Goal: Information Seeking & Learning: Compare options

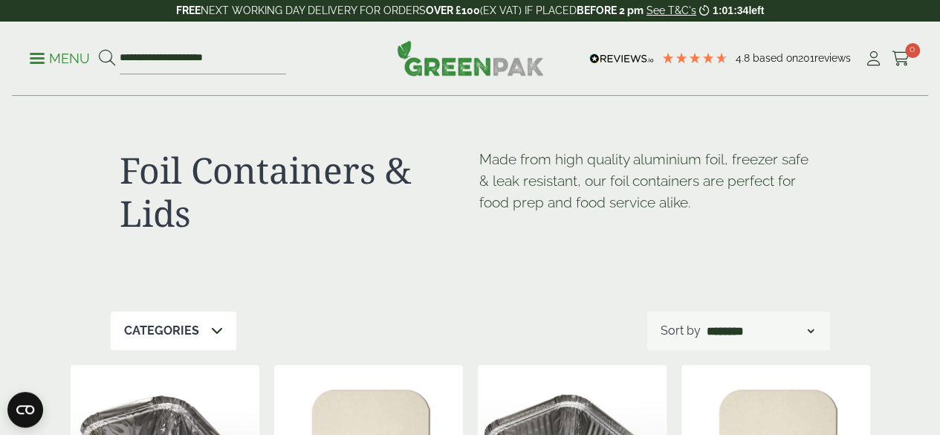
click at [36, 65] on p "Menu" at bounding box center [60, 59] width 60 height 18
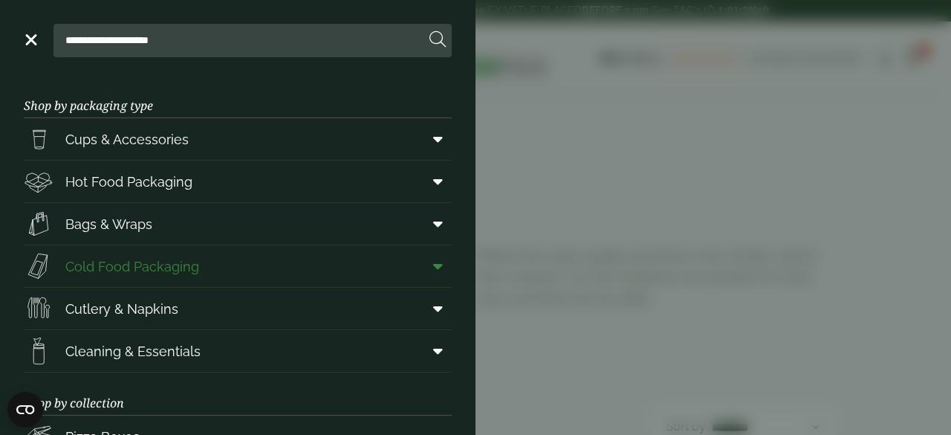
click at [143, 262] on span "Cold Food Packaging" at bounding box center [132, 266] width 134 height 20
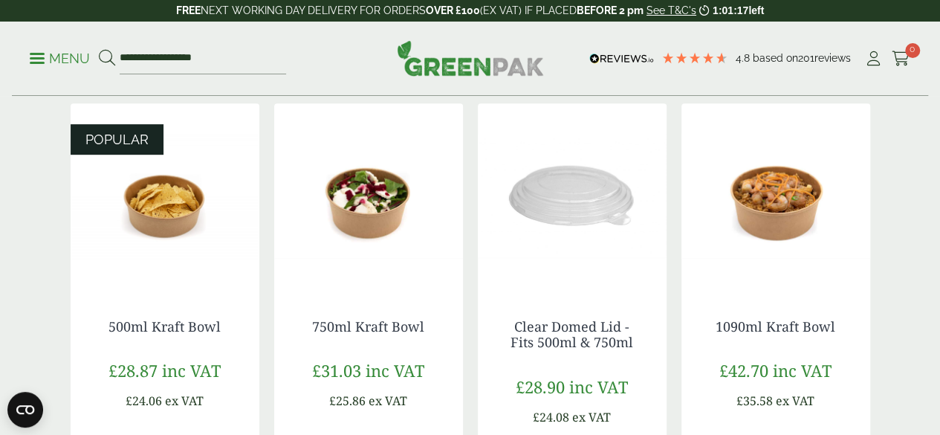
scroll to position [333, 0]
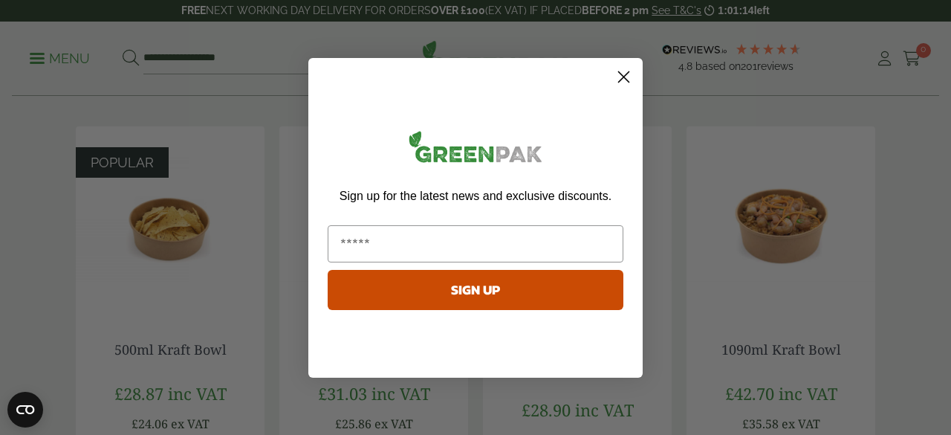
click at [625, 77] on circle "Close dialog" at bounding box center [624, 76] width 25 height 25
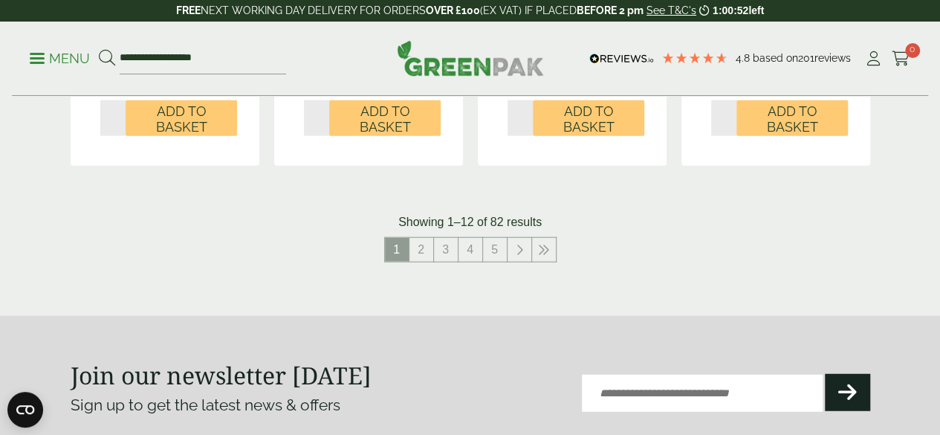
scroll to position [1731, 0]
click at [418, 261] on link "2" at bounding box center [421, 249] width 24 height 24
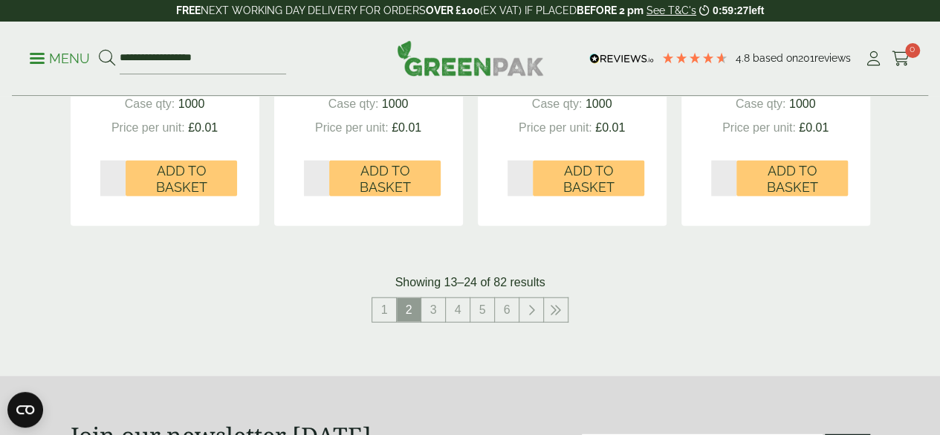
scroll to position [1755, 0]
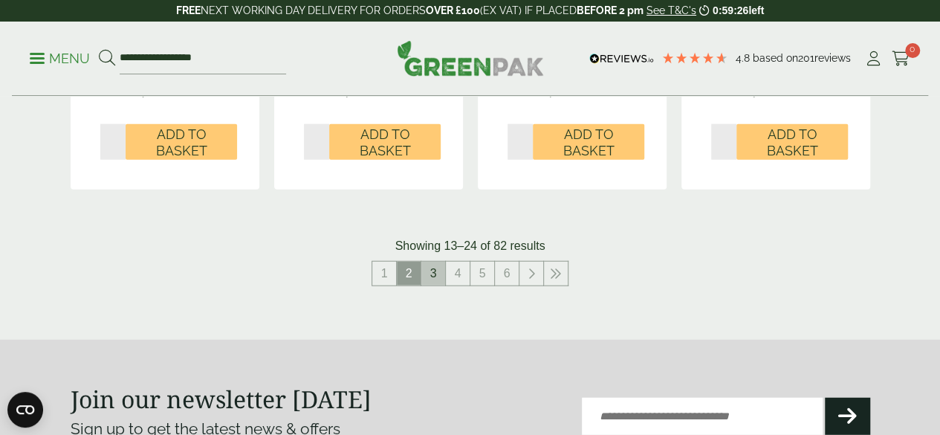
click at [437, 285] on link "3" at bounding box center [433, 274] width 24 height 24
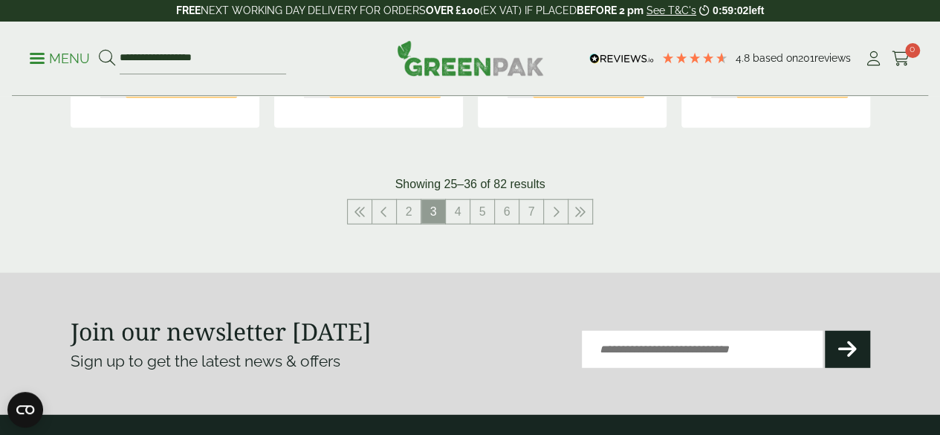
scroll to position [1772, 0]
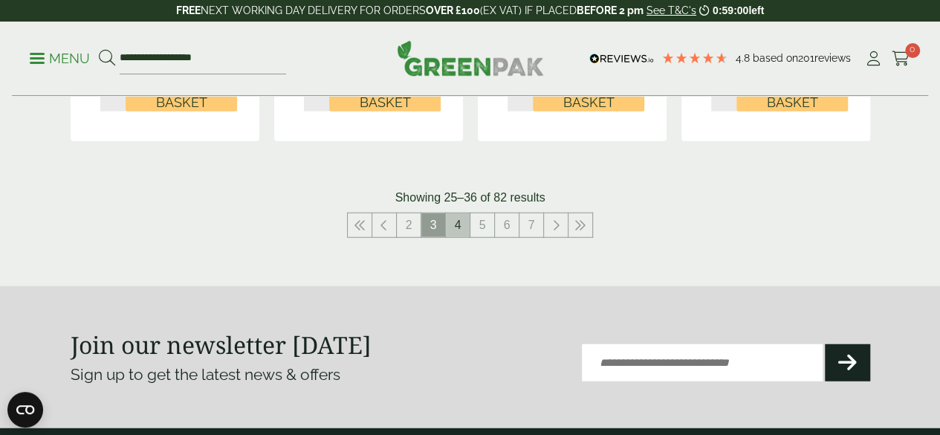
click at [455, 237] on link "4" at bounding box center [458, 225] width 24 height 24
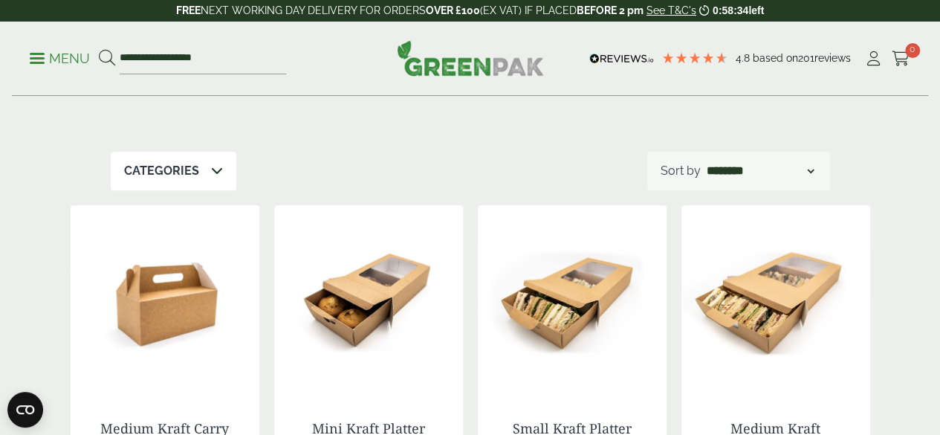
scroll to position [233, 0]
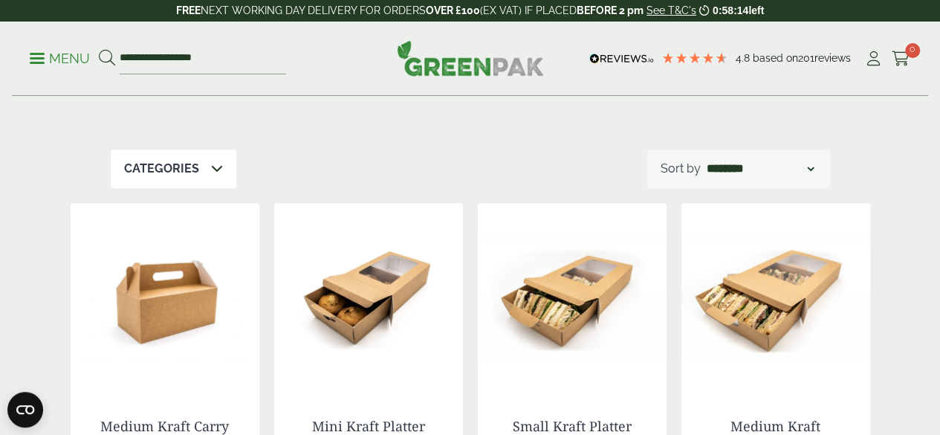
click at [39, 62] on link "Menu" at bounding box center [60, 57] width 60 height 15
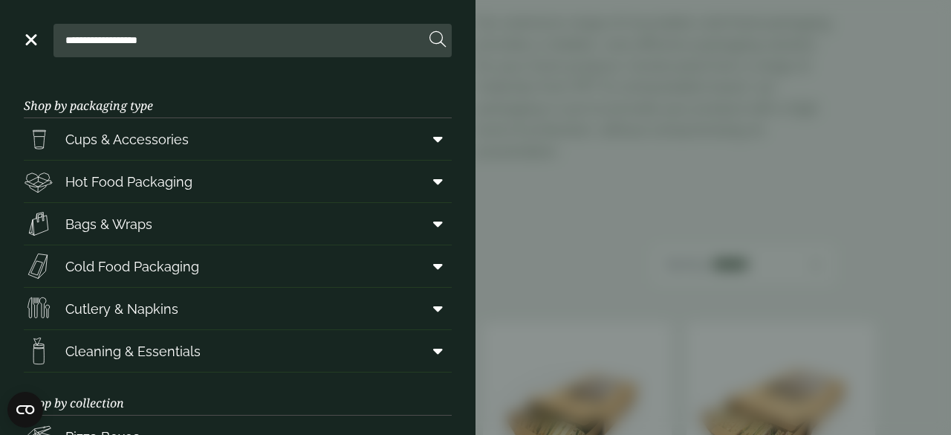
click at [537, 150] on aside "**********" at bounding box center [475, 217] width 951 height 435
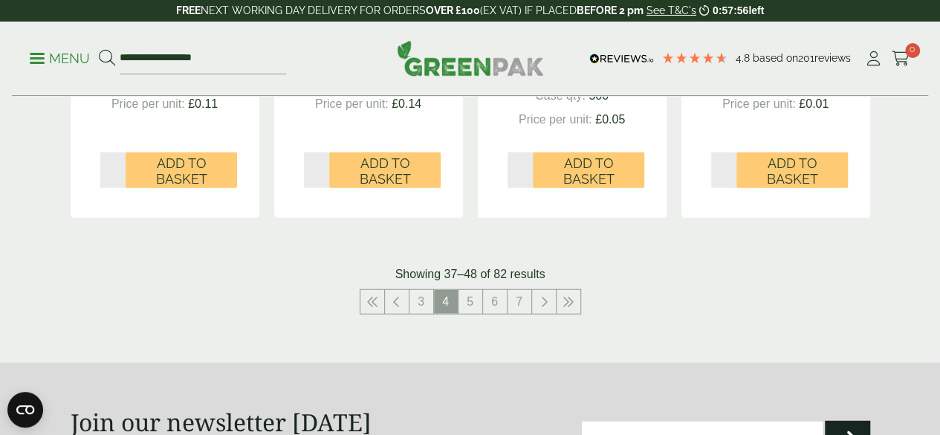
scroll to position [1803, 0]
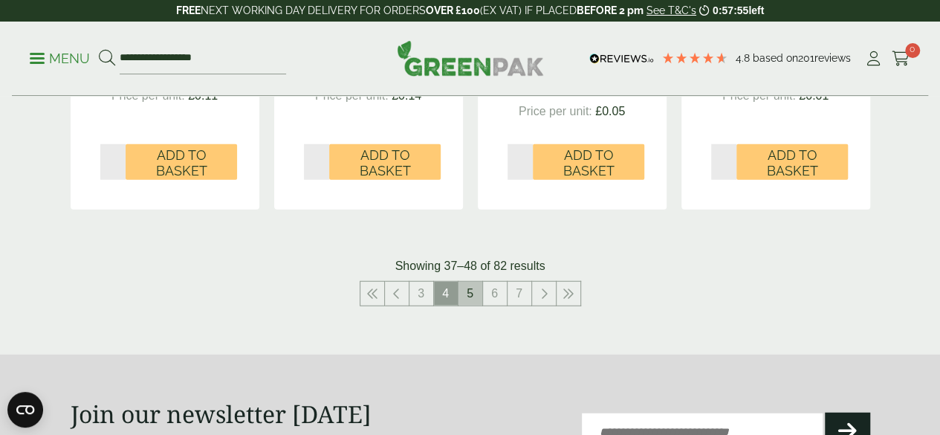
click at [462, 305] on link "5" at bounding box center [470, 294] width 24 height 24
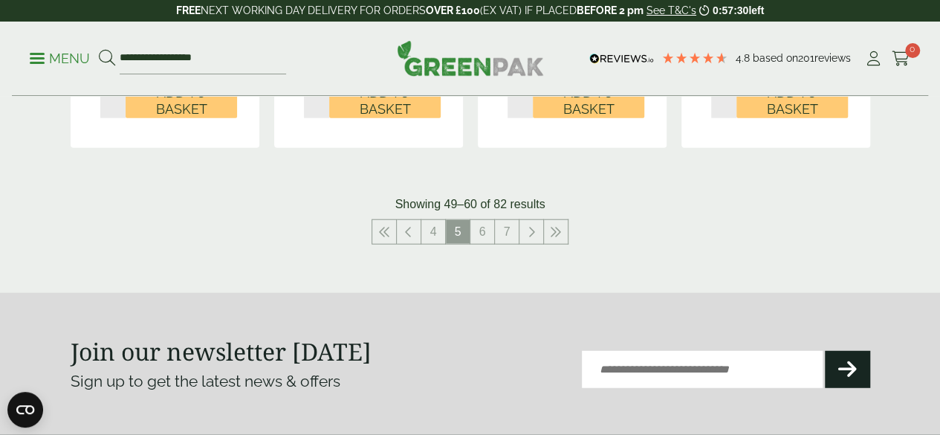
scroll to position [1763, 0]
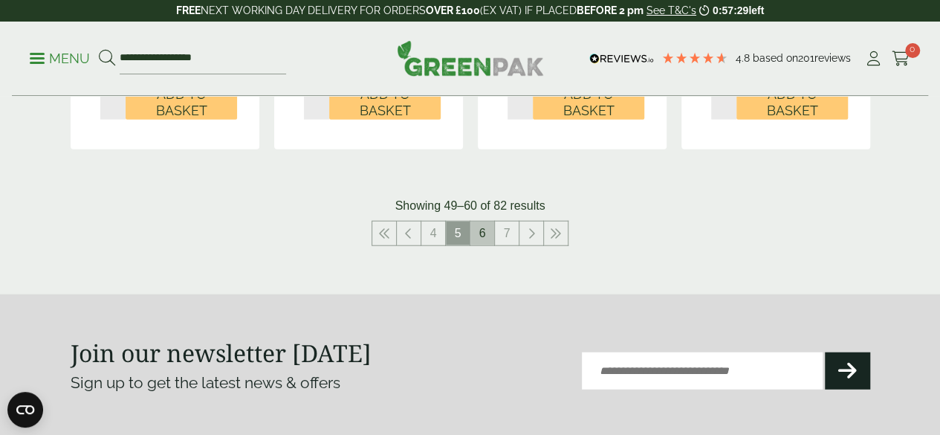
click at [476, 245] on link "6" at bounding box center [482, 233] width 24 height 24
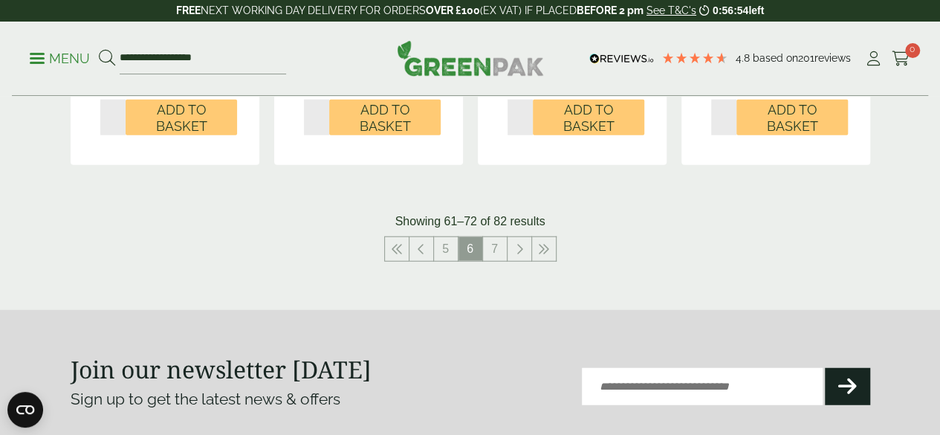
scroll to position [1780, 0]
click at [493, 260] on link "7" at bounding box center [495, 248] width 24 height 24
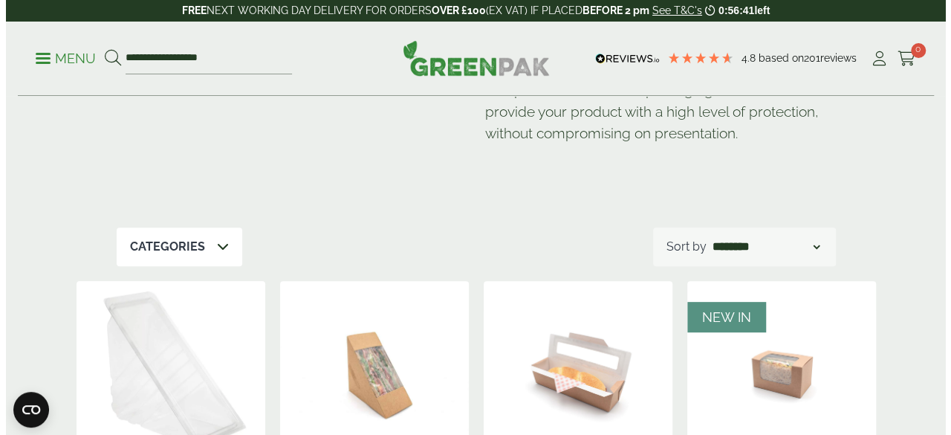
scroll to position [150, 0]
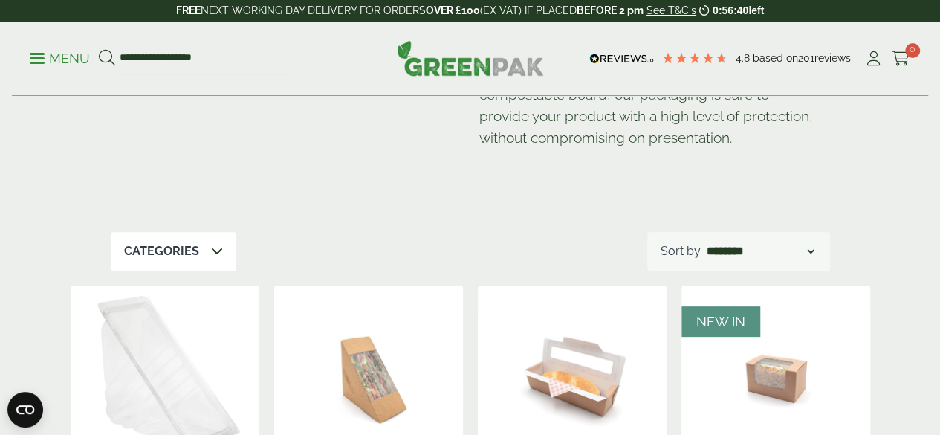
click at [48, 57] on p "Menu" at bounding box center [60, 59] width 60 height 18
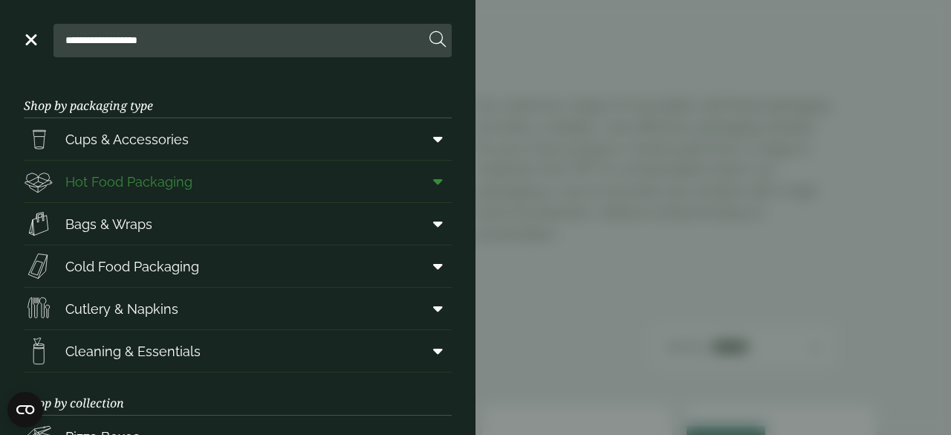
click at [146, 181] on span "Hot Food Packaging" at bounding box center [128, 182] width 127 height 20
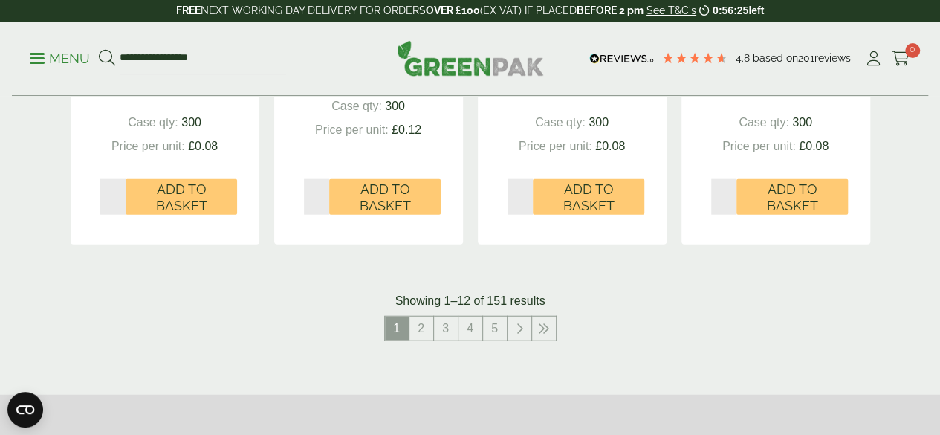
scroll to position [1704, 0]
click at [416, 341] on link "2" at bounding box center [421, 329] width 24 height 24
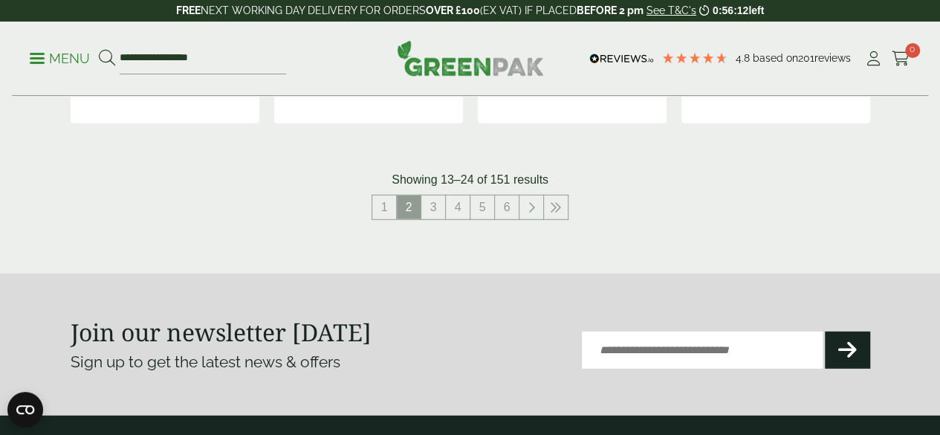
scroll to position [1860, 0]
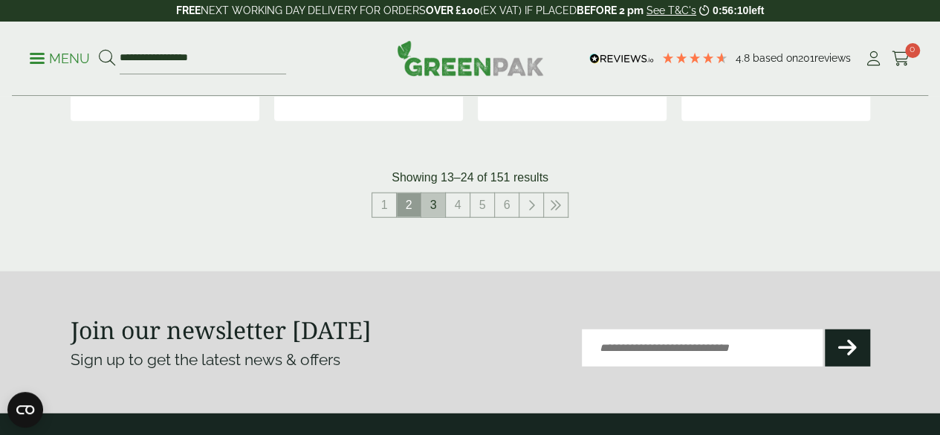
click at [434, 217] on link "3" at bounding box center [433, 205] width 24 height 24
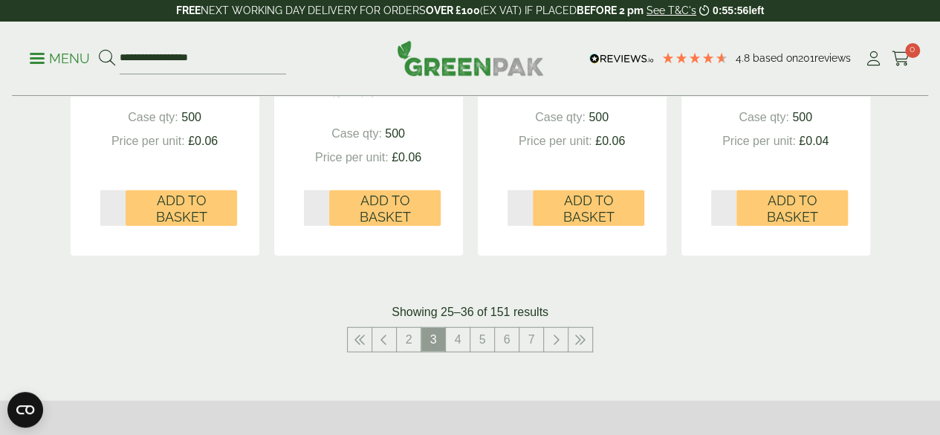
scroll to position [1783, 0]
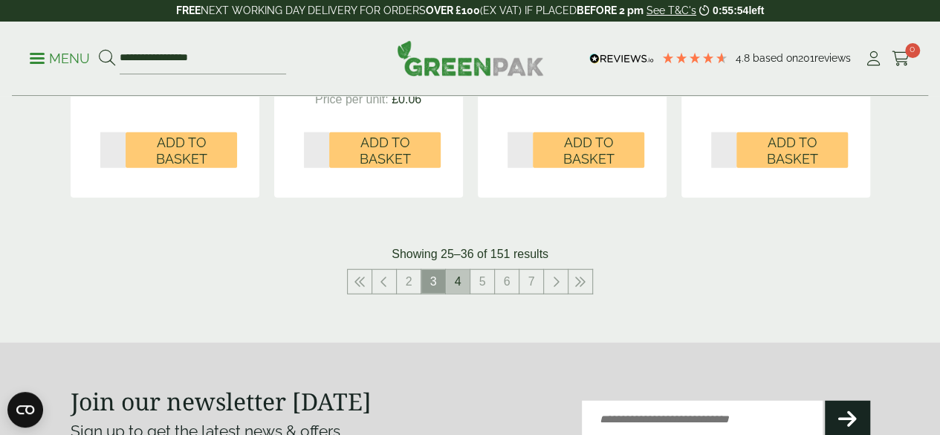
click at [461, 294] on link "4" at bounding box center [458, 282] width 24 height 24
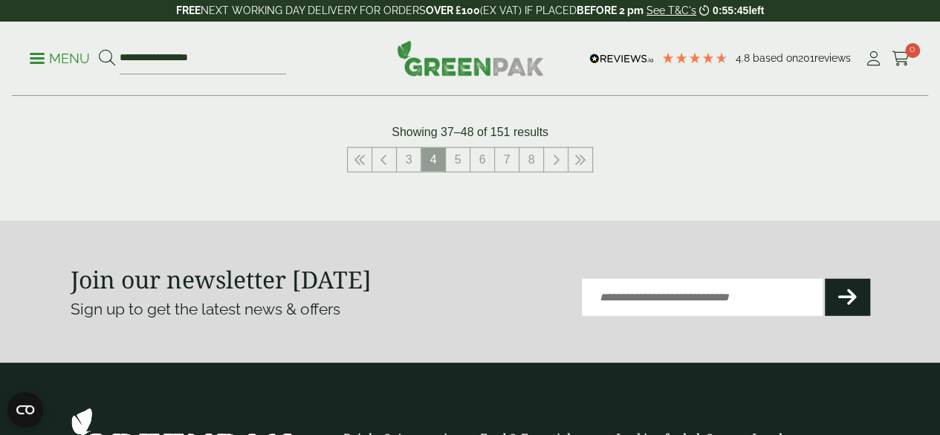
scroll to position [1921, 0]
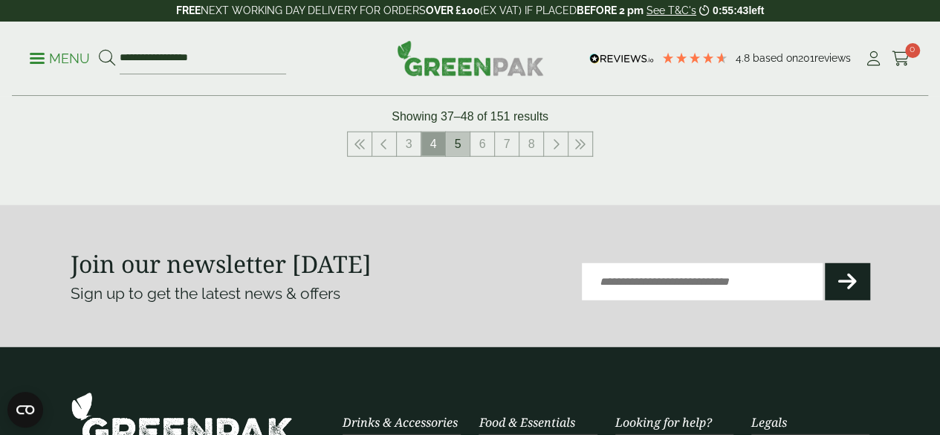
click at [464, 154] on link "5" at bounding box center [458, 144] width 24 height 24
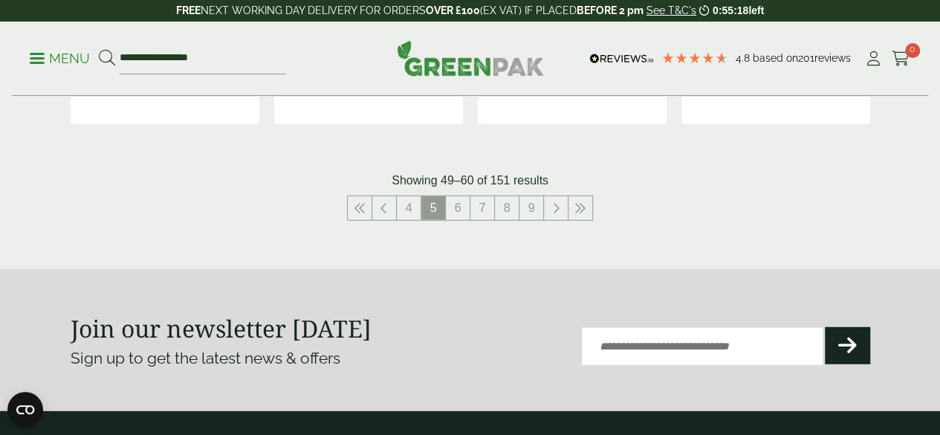
scroll to position [1841, 0]
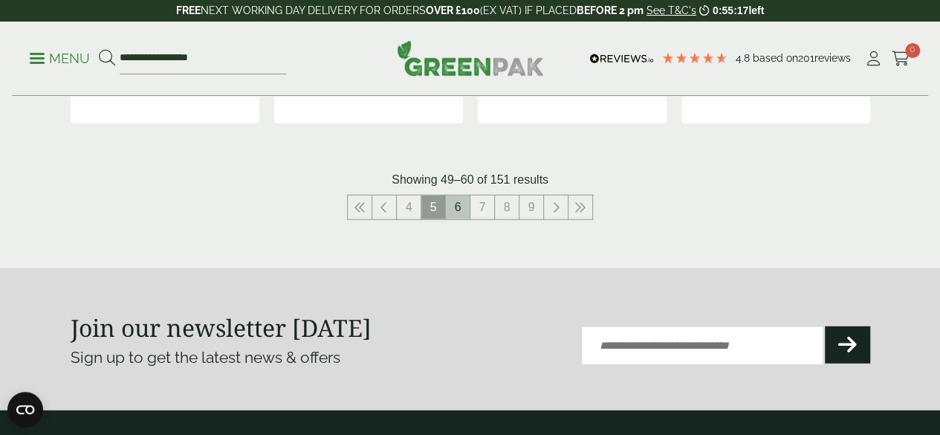
click at [462, 219] on link "6" at bounding box center [458, 207] width 24 height 24
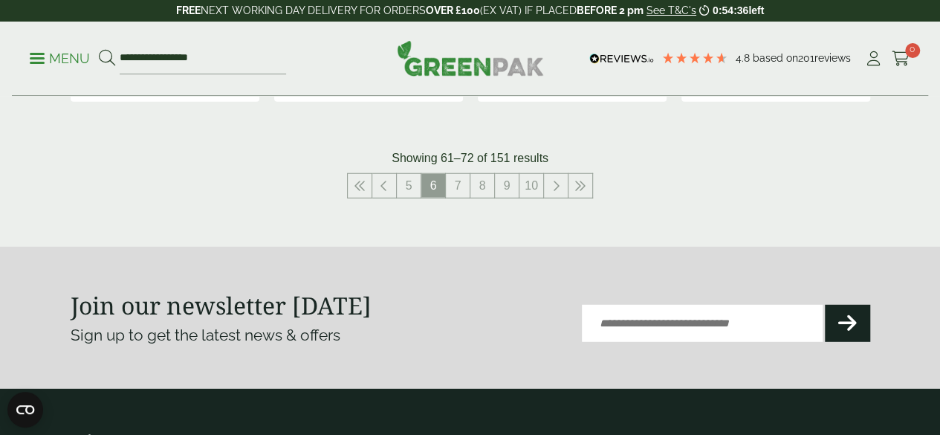
scroll to position [1879, 0]
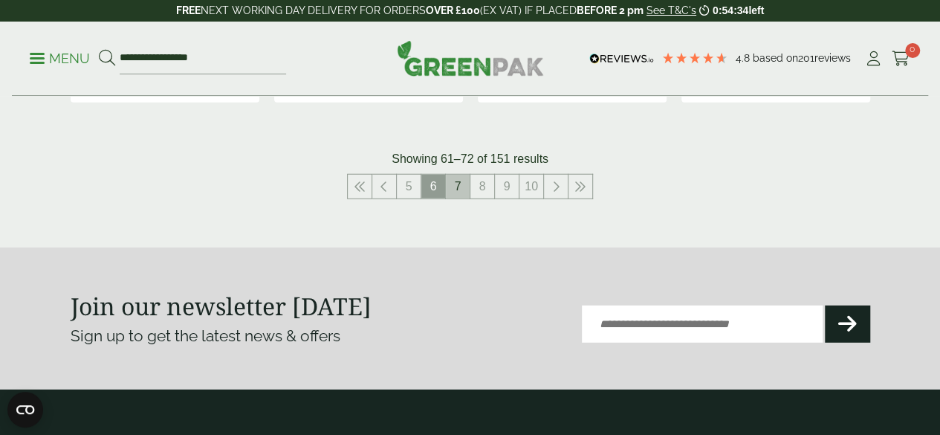
click at [463, 198] on link "7" at bounding box center [458, 187] width 24 height 24
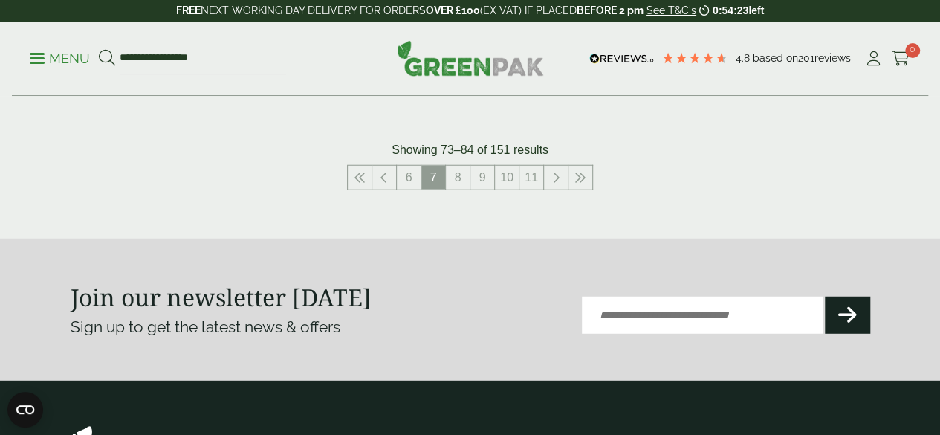
scroll to position [1890, 0]
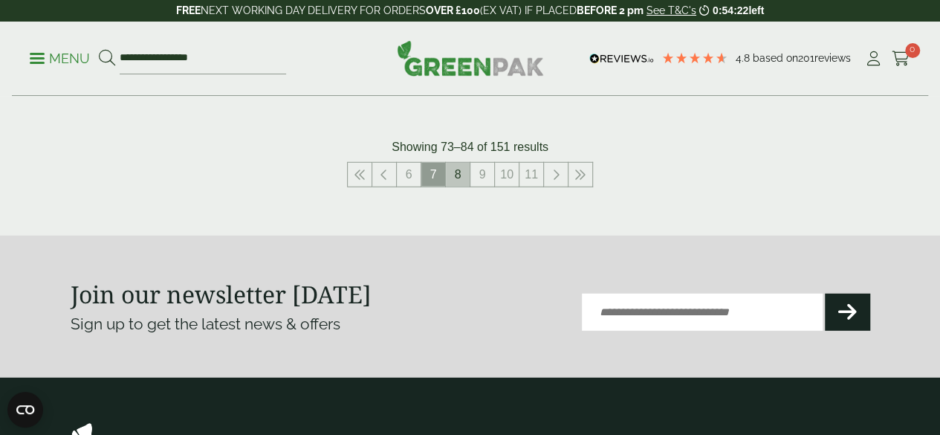
click at [463, 187] on link "8" at bounding box center [458, 175] width 24 height 24
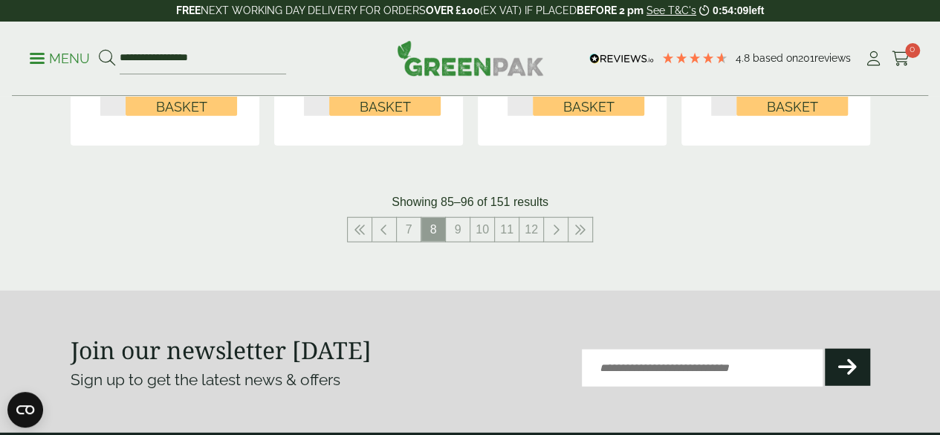
scroll to position [1820, 0]
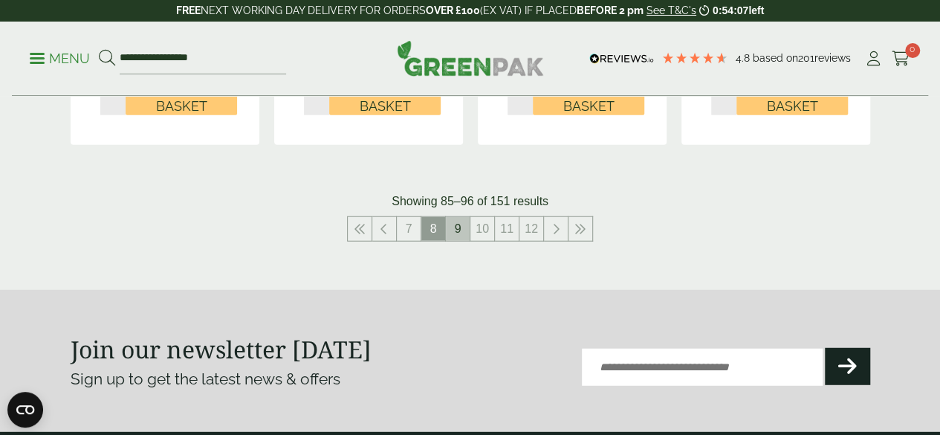
click at [463, 241] on link "9" at bounding box center [458, 229] width 24 height 24
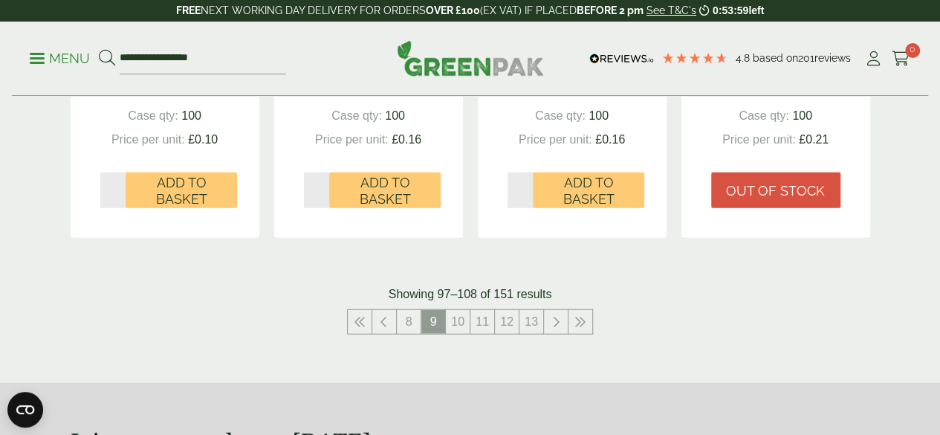
scroll to position [1712, 0]
click at [458, 333] on link "10" at bounding box center [458, 321] width 24 height 24
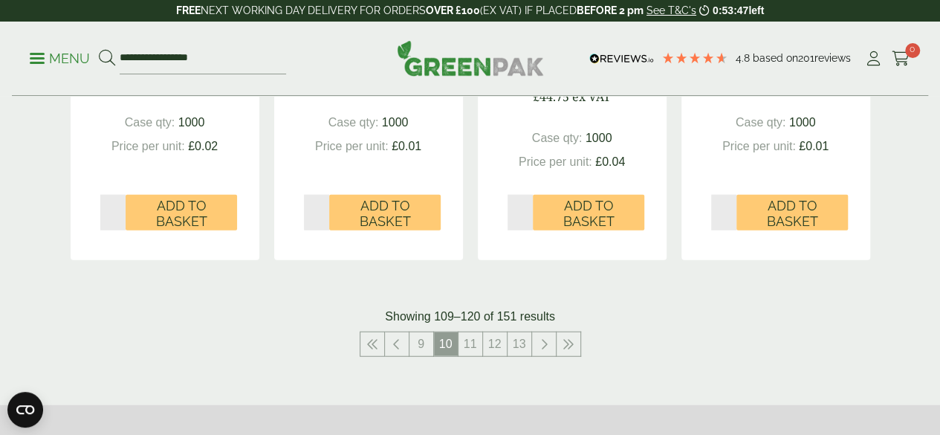
scroll to position [1705, 0]
click at [465, 355] on link "11" at bounding box center [470, 343] width 24 height 24
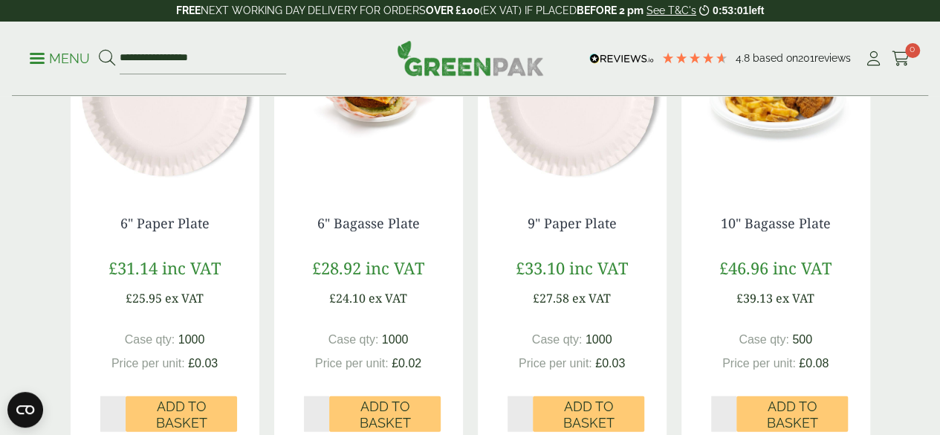
scroll to position [1490, 0]
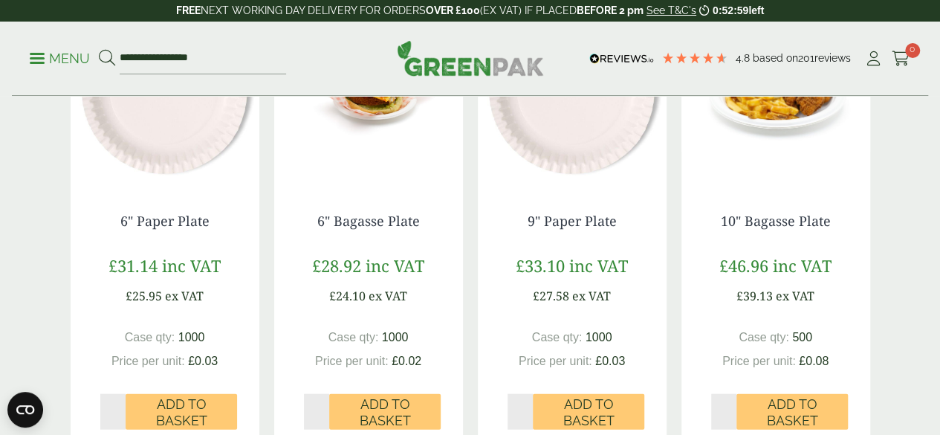
click at [783, 140] on img at bounding box center [775, 91] width 189 height 186
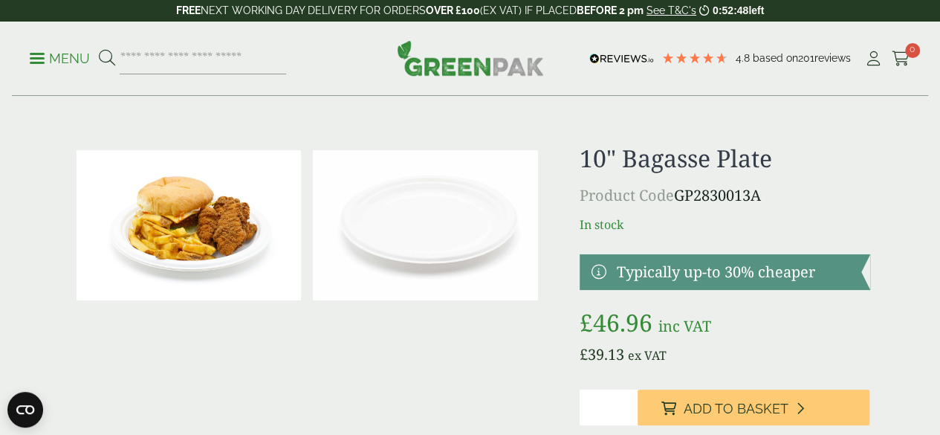
click at [492, 240] on img at bounding box center [425, 225] width 225 height 150
click at [473, 172] on img at bounding box center [425, 225] width 225 height 150
click at [258, 246] on img at bounding box center [189, 225] width 225 height 150
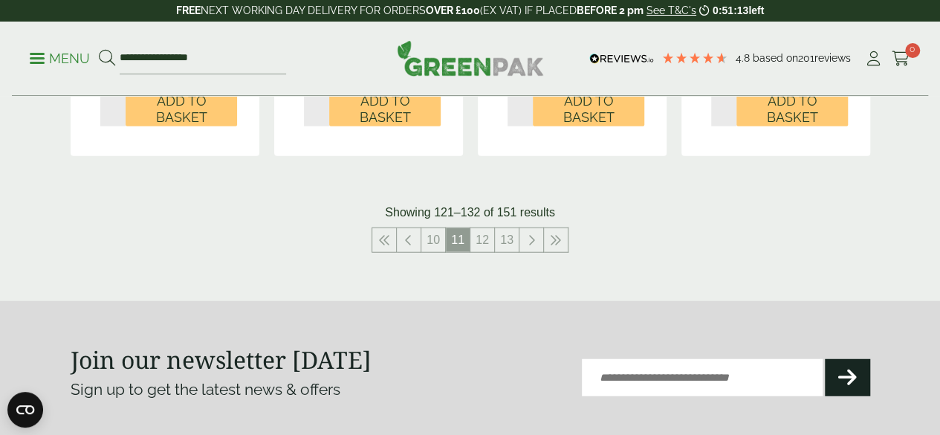
scroll to position [1794, 0]
click at [487, 251] on link "12" at bounding box center [482, 239] width 24 height 24
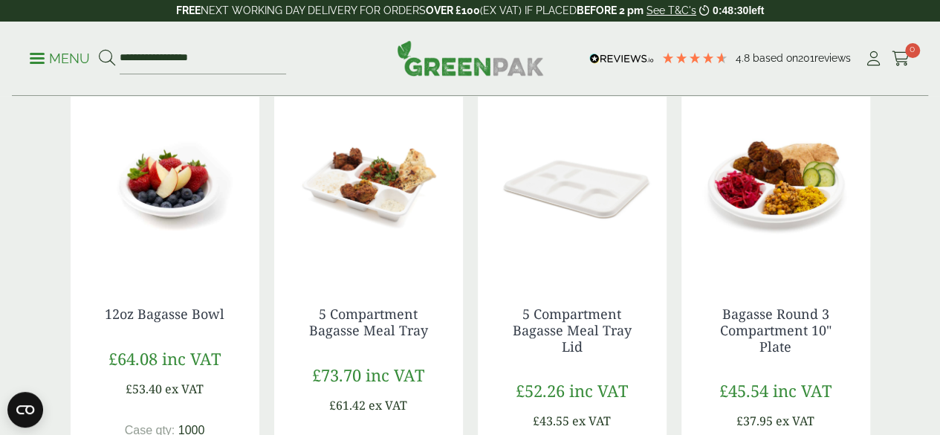
scroll to position [380, 0]
click at [172, 213] on img at bounding box center [165, 184] width 189 height 186
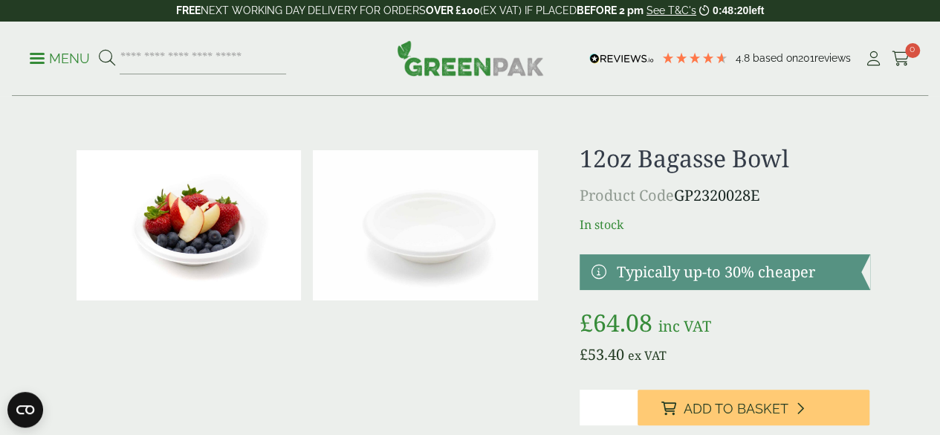
click at [420, 242] on img at bounding box center [425, 225] width 225 height 150
click at [247, 234] on img at bounding box center [189, 225] width 225 height 150
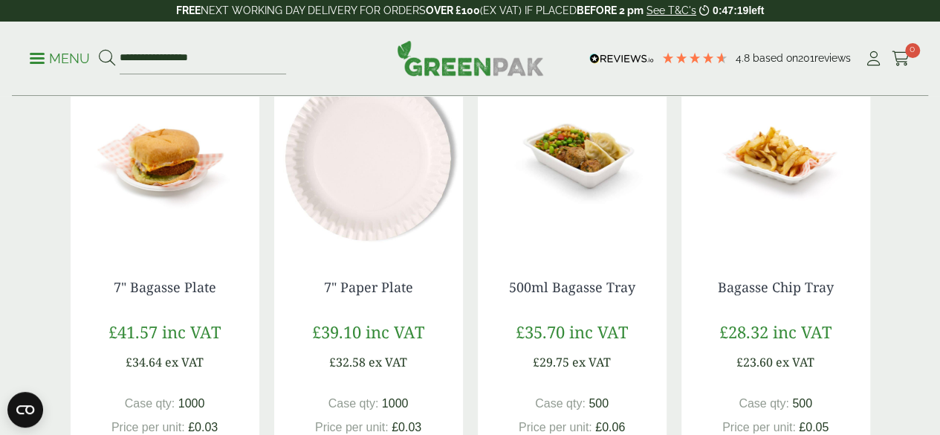
scroll to position [916, 0]
click at [158, 191] on img at bounding box center [165, 156] width 189 height 186
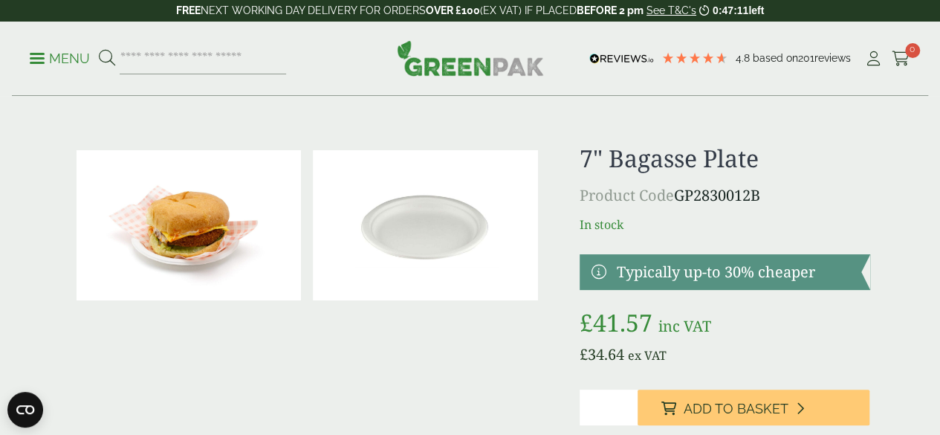
click at [440, 228] on img at bounding box center [425, 225] width 225 height 150
click at [263, 210] on img at bounding box center [189, 225] width 225 height 150
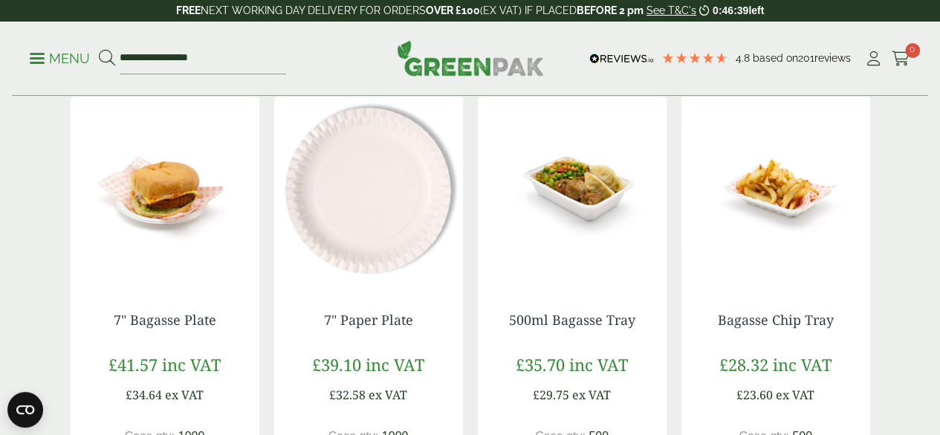
scroll to position [884, 0]
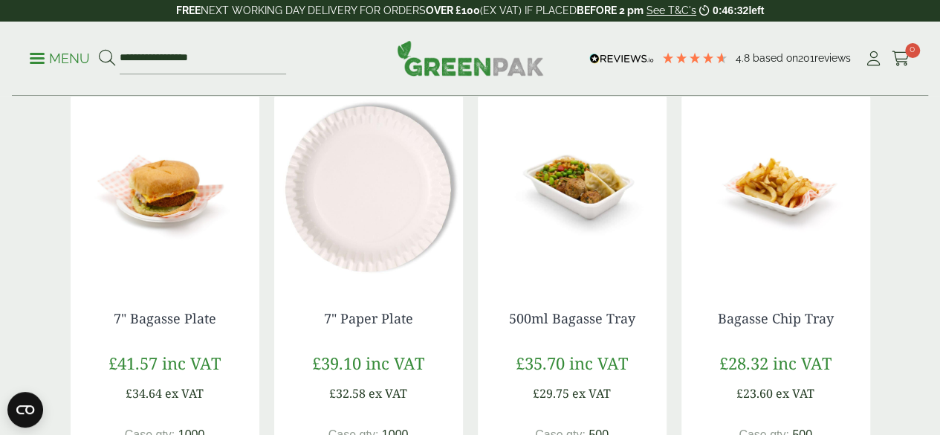
click at [580, 211] on img at bounding box center [572, 188] width 189 height 186
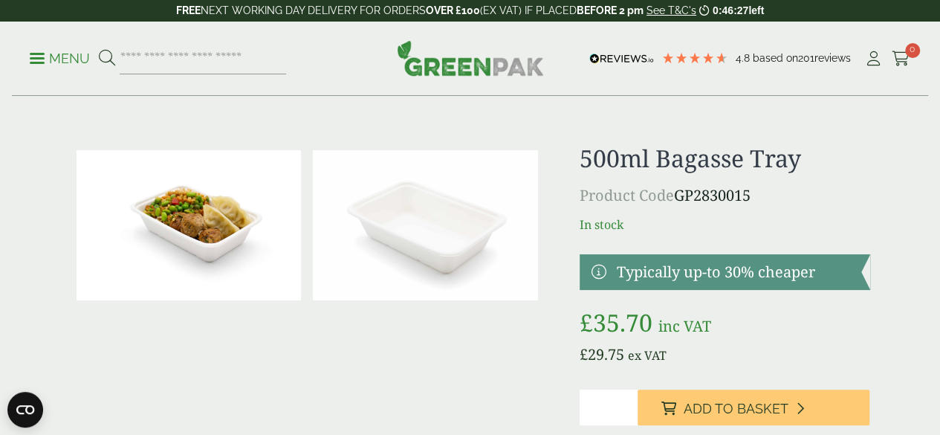
drag, startPoint x: 0, startPoint y: 0, endPoint x: 421, endPoint y: 207, distance: 469.6
click at [421, 207] on img at bounding box center [425, 225] width 225 height 150
click at [210, 221] on img at bounding box center [189, 225] width 225 height 150
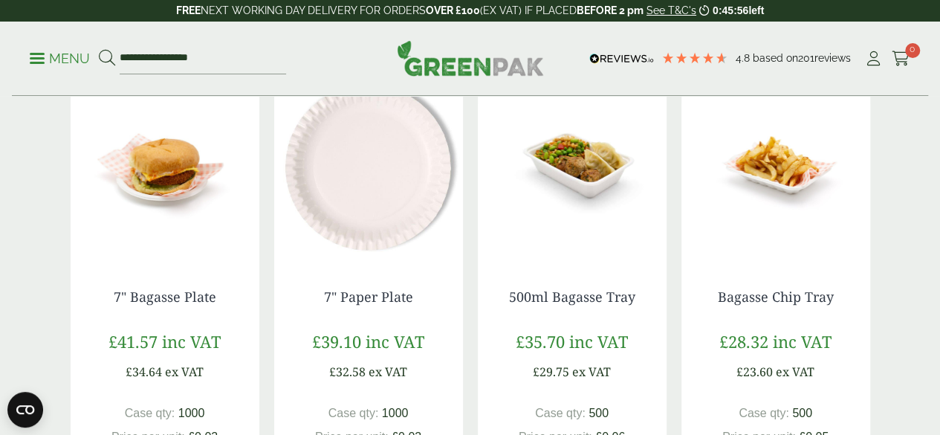
scroll to position [924, 0]
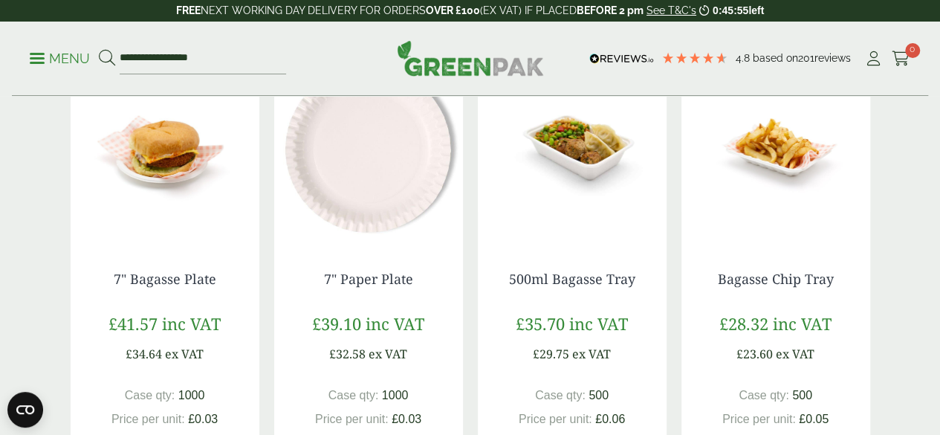
click at [745, 185] on img at bounding box center [775, 149] width 189 height 186
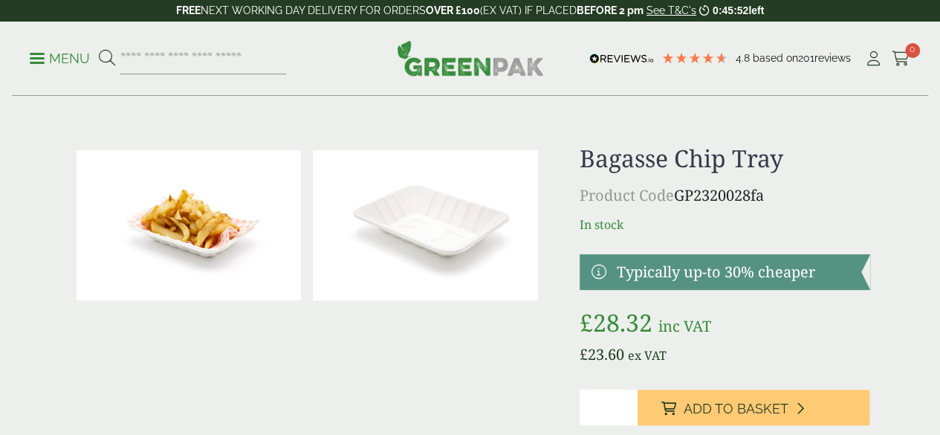
click at [466, 230] on img at bounding box center [425, 225] width 225 height 150
click at [233, 234] on img at bounding box center [189, 225] width 225 height 150
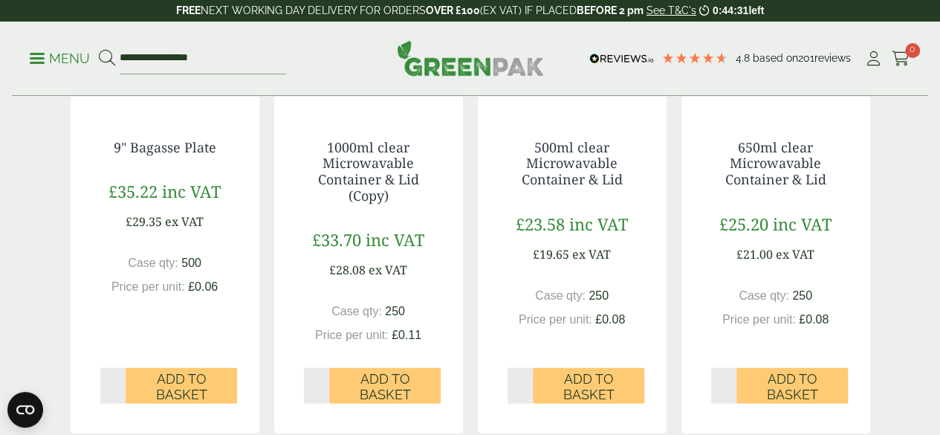
scroll to position [1318, 0]
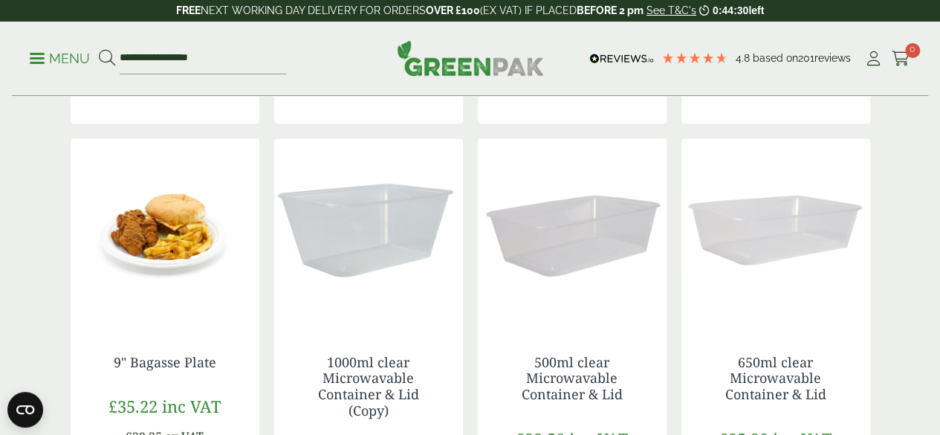
click at [162, 276] on img at bounding box center [165, 231] width 189 height 186
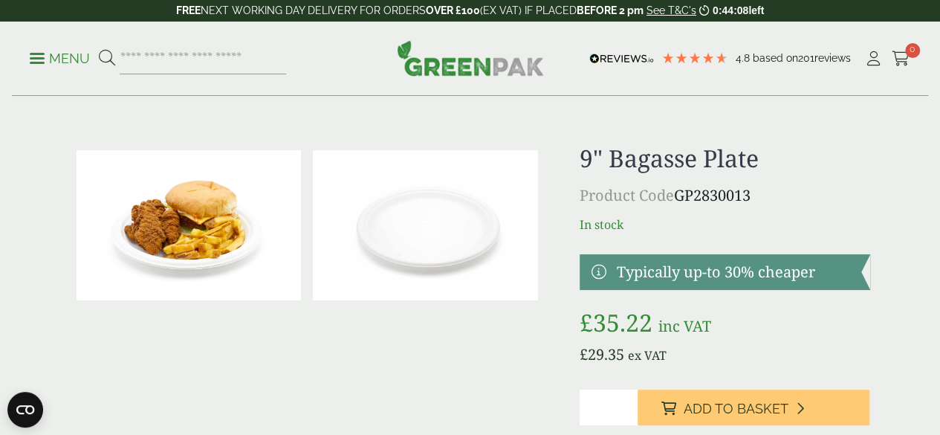
click at [204, 242] on img at bounding box center [189, 225] width 225 height 150
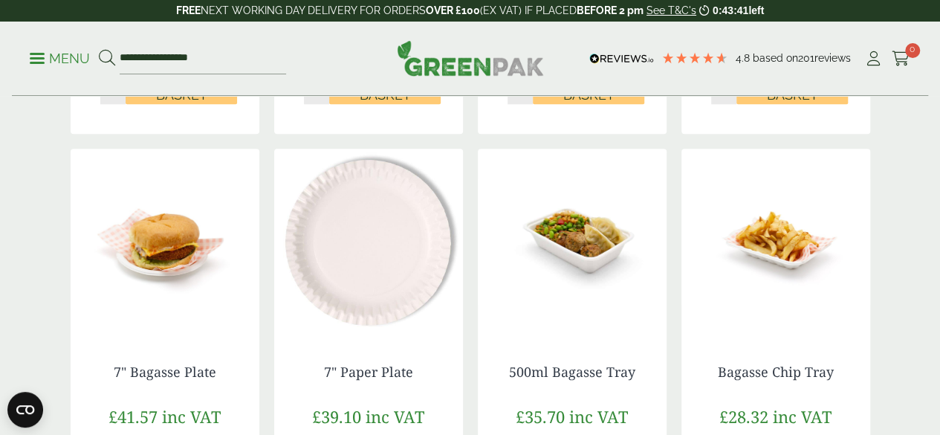
scroll to position [832, 0]
drag, startPoint x: 0, startPoint y: 0, endPoint x: 360, endPoint y: 277, distance: 454.1
click at [360, 277] on img at bounding box center [368, 241] width 189 height 186
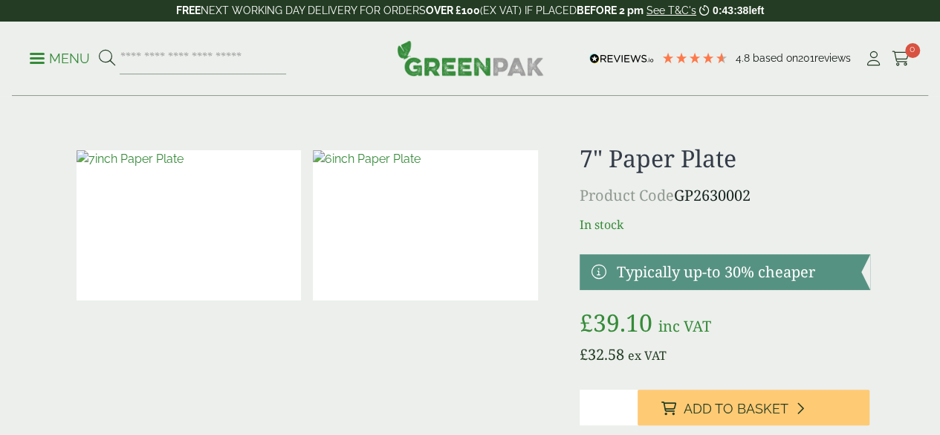
click at [224, 213] on img at bounding box center [189, 225] width 225 height 150
click at [454, 208] on img at bounding box center [425, 225] width 225 height 150
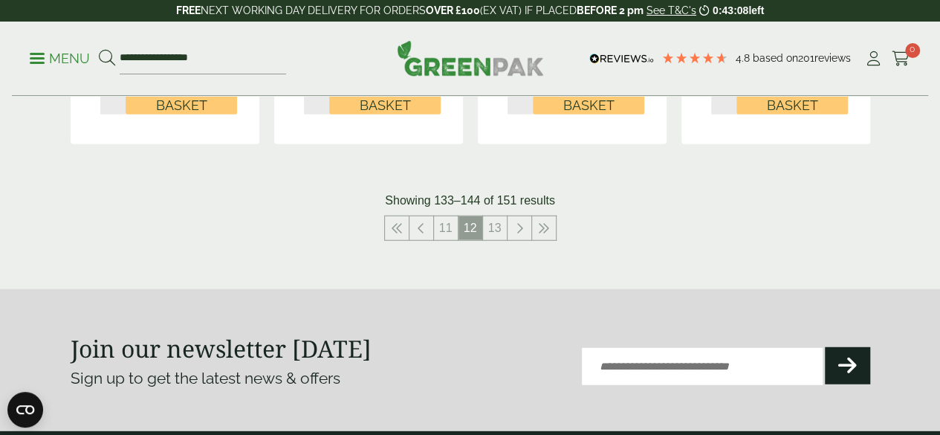
scroll to position [1822, 0]
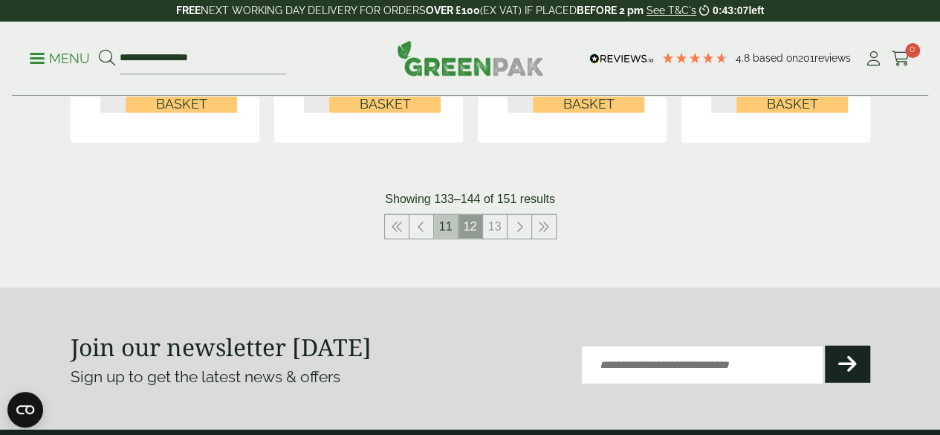
click at [442, 239] on link "11" at bounding box center [446, 227] width 24 height 24
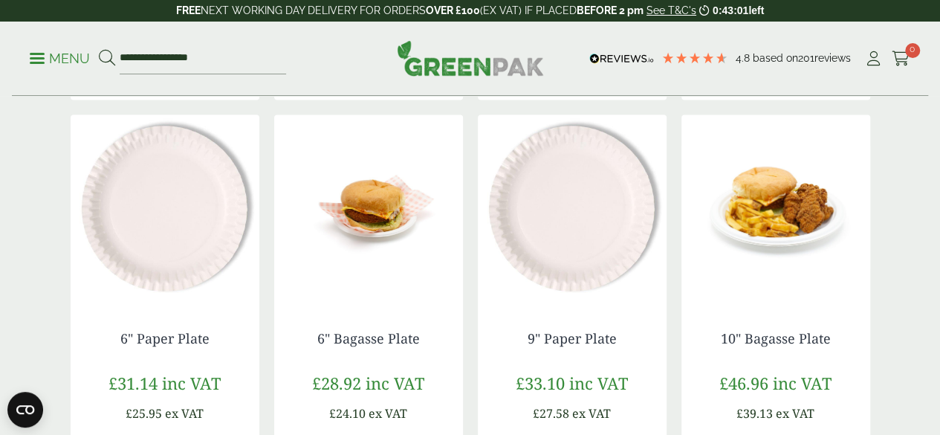
scroll to position [1364, 0]
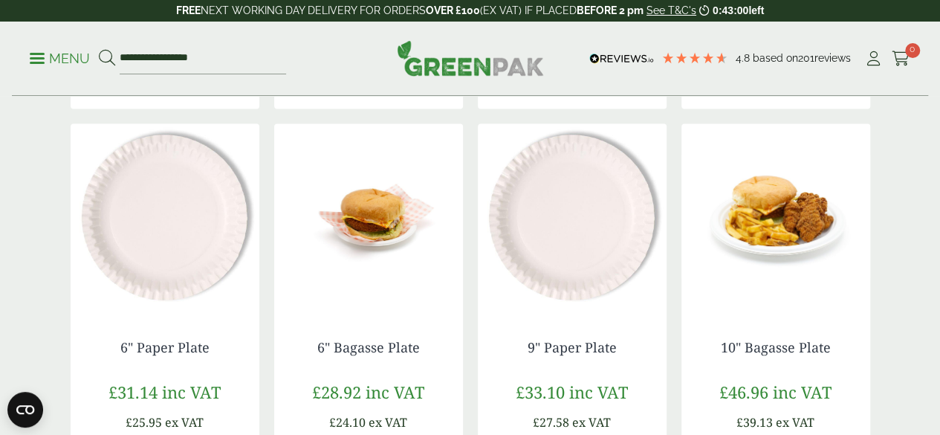
click at [159, 240] on img at bounding box center [165, 216] width 189 height 186
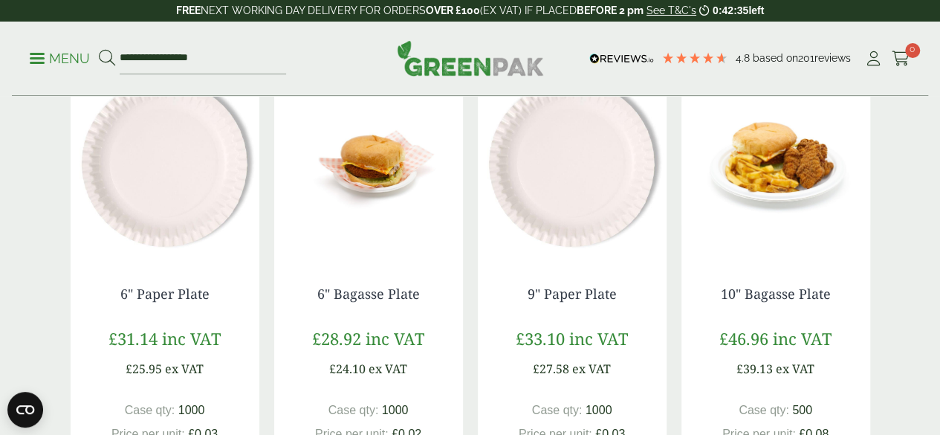
scroll to position [1404, 0]
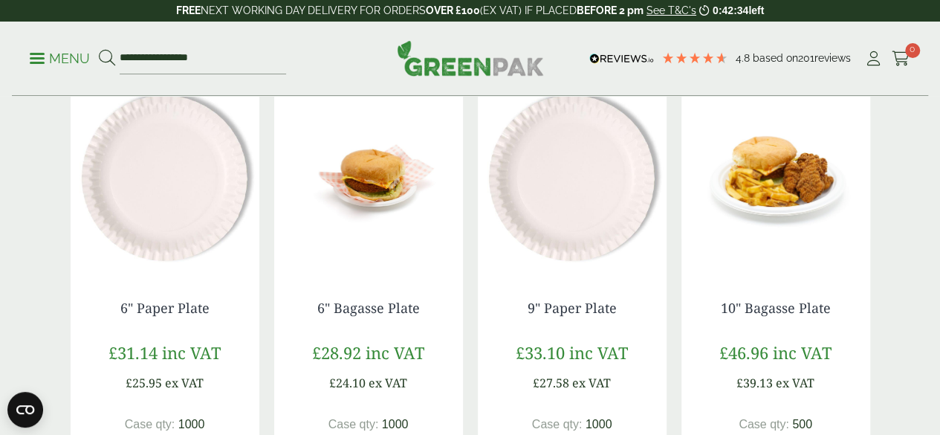
click at [577, 184] on img at bounding box center [572, 177] width 189 height 186
